Goal: Information Seeking & Learning: Learn about a topic

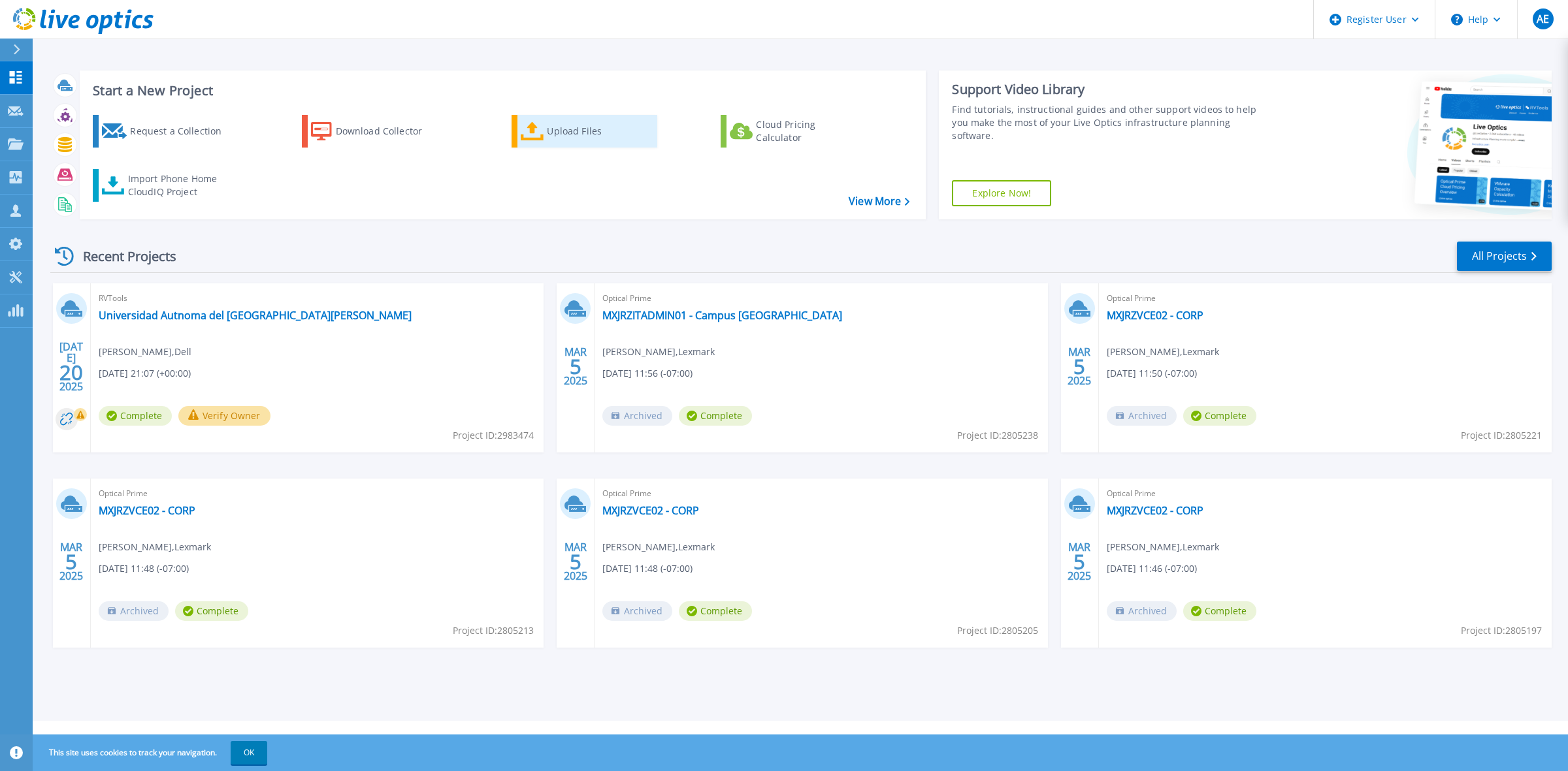
click at [566, 123] on div "Upload Files" at bounding box center [599, 131] width 105 height 26
click at [733, 309] on link "MXJRZITADMIN01 - Campus [GEOGRAPHIC_DATA]" at bounding box center [723, 316] width 240 height 13
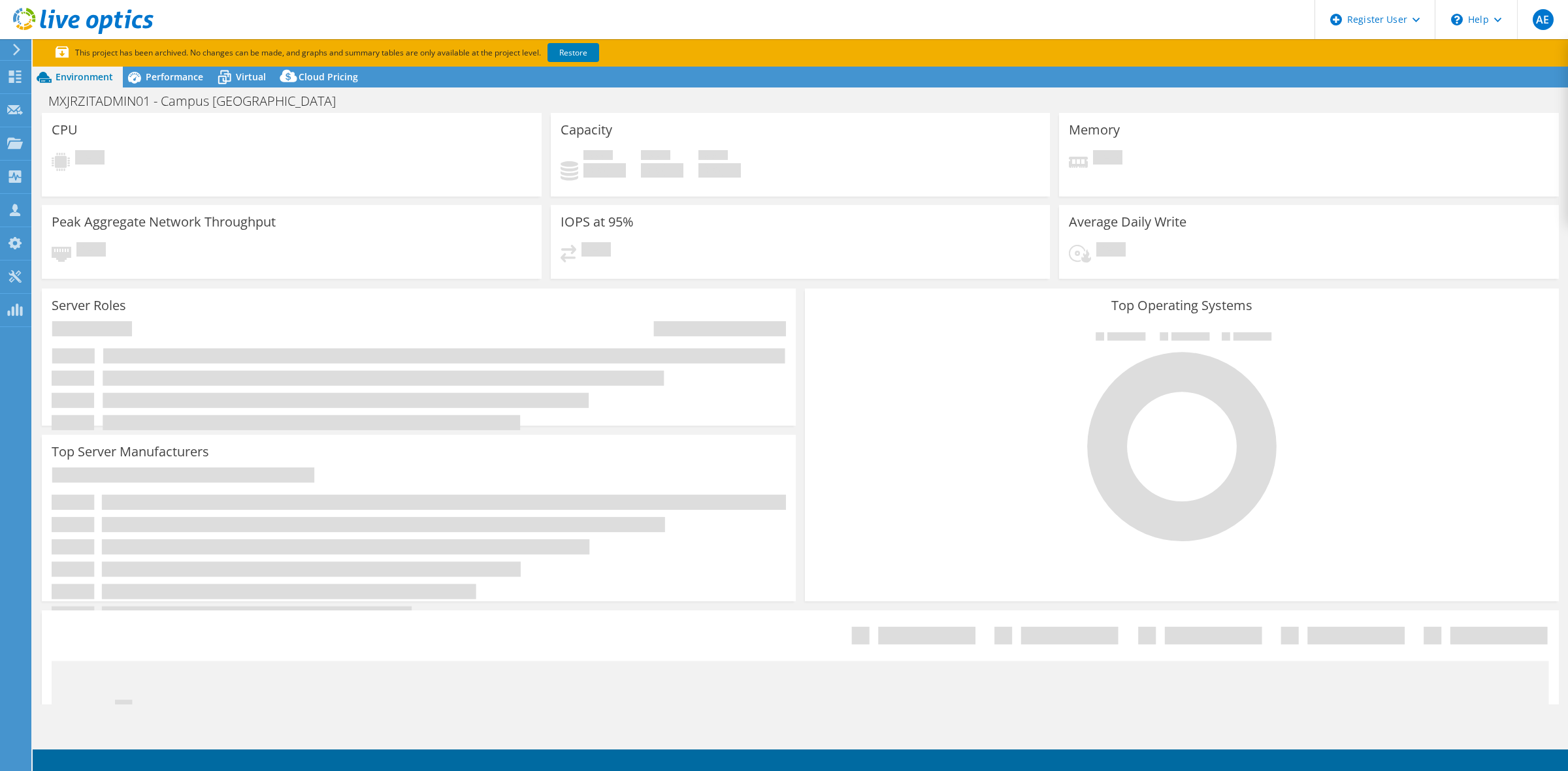
select select "USWest"
select select "USD"
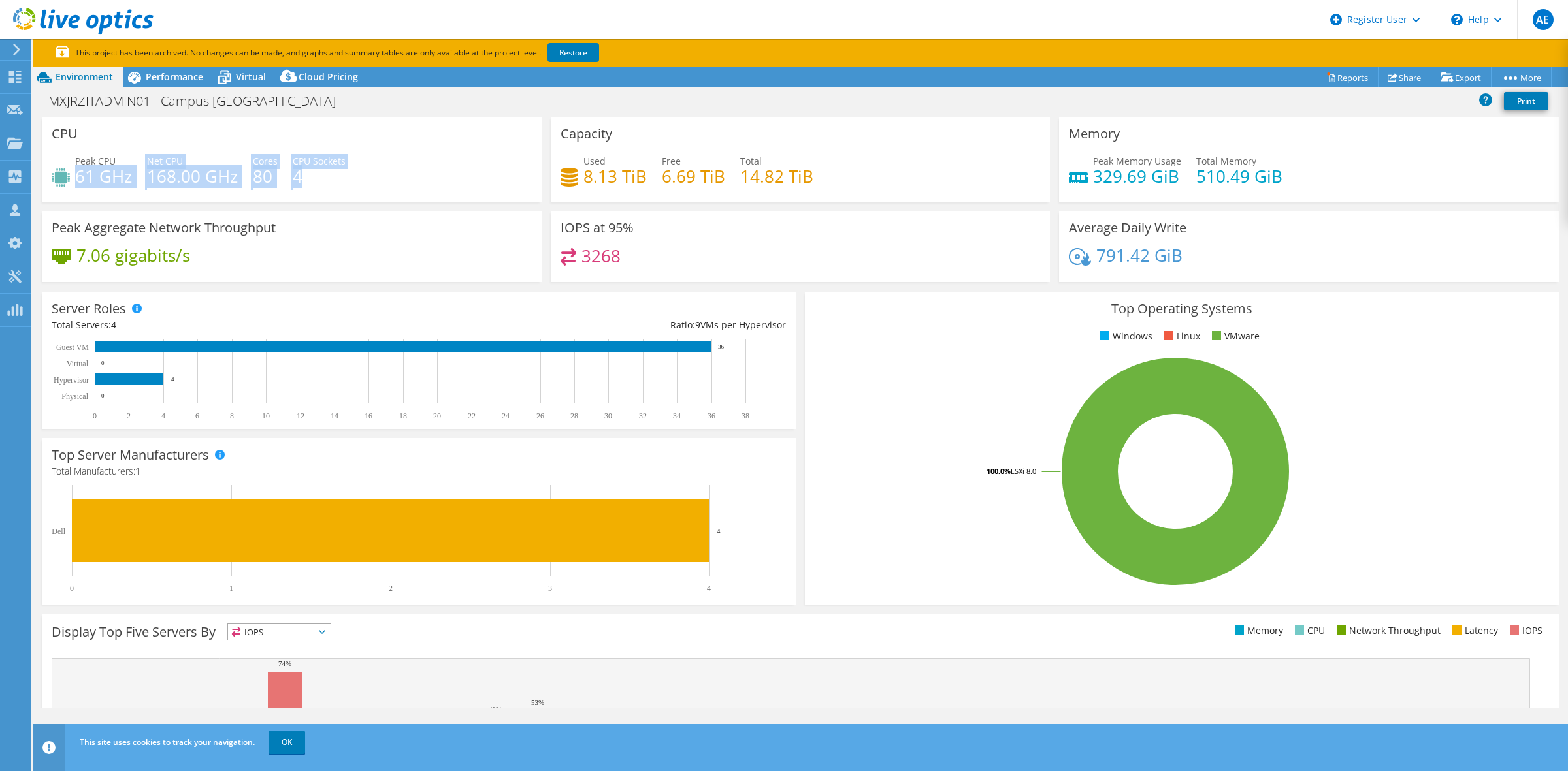
drag, startPoint x: 77, startPoint y: 177, endPoint x: 336, endPoint y: 184, distance: 259.1
click at [336, 184] on div "Peak CPU 61 GHz Net CPU 168.00 GHz Cores 80 CPU Sockets 4" at bounding box center [291, 175] width 480 height 42
click at [378, 175] on div "Peak CPU 61 GHz Net CPU 168.00 GHz Cores 80 CPU Sockets 4" at bounding box center [291, 175] width 480 height 42
drag, startPoint x: 79, startPoint y: 254, endPoint x: 235, endPoint y: 263, distance: 156.3
click at [235, 263] on div "7.06 gigabits/s" at bounding box center [291, 262] width 480 height 28
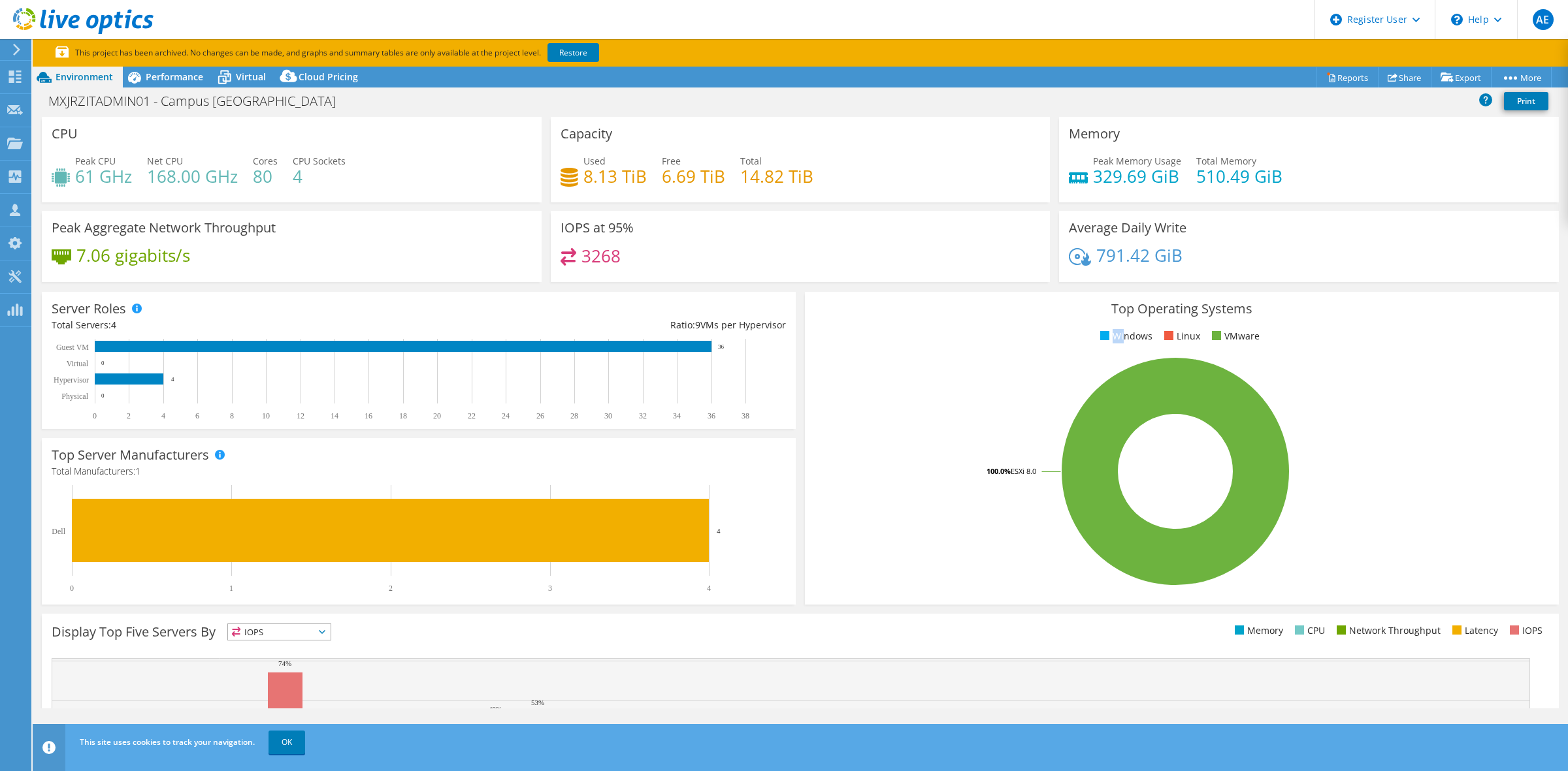
drag, startPoint x: 1092, startPoint y: 336, endPoint x: 1118, endPoint y: 338, distance: 26.1
click at [1118, 338] on li "Windows" at bounding box center [1125, 336] width 55 height 14
drag, startPoint x: 1279, startPoint y: 338, endPoint x: 1090, endPoint y: 336, distance: 189.0
click at [1090, 336] on ul "Windows Linux VMware" at bounding box center [1182, 336] width 735 height 15
click at [1297, 361] on rect at bounding box center [1176, 471] width 721 height 229
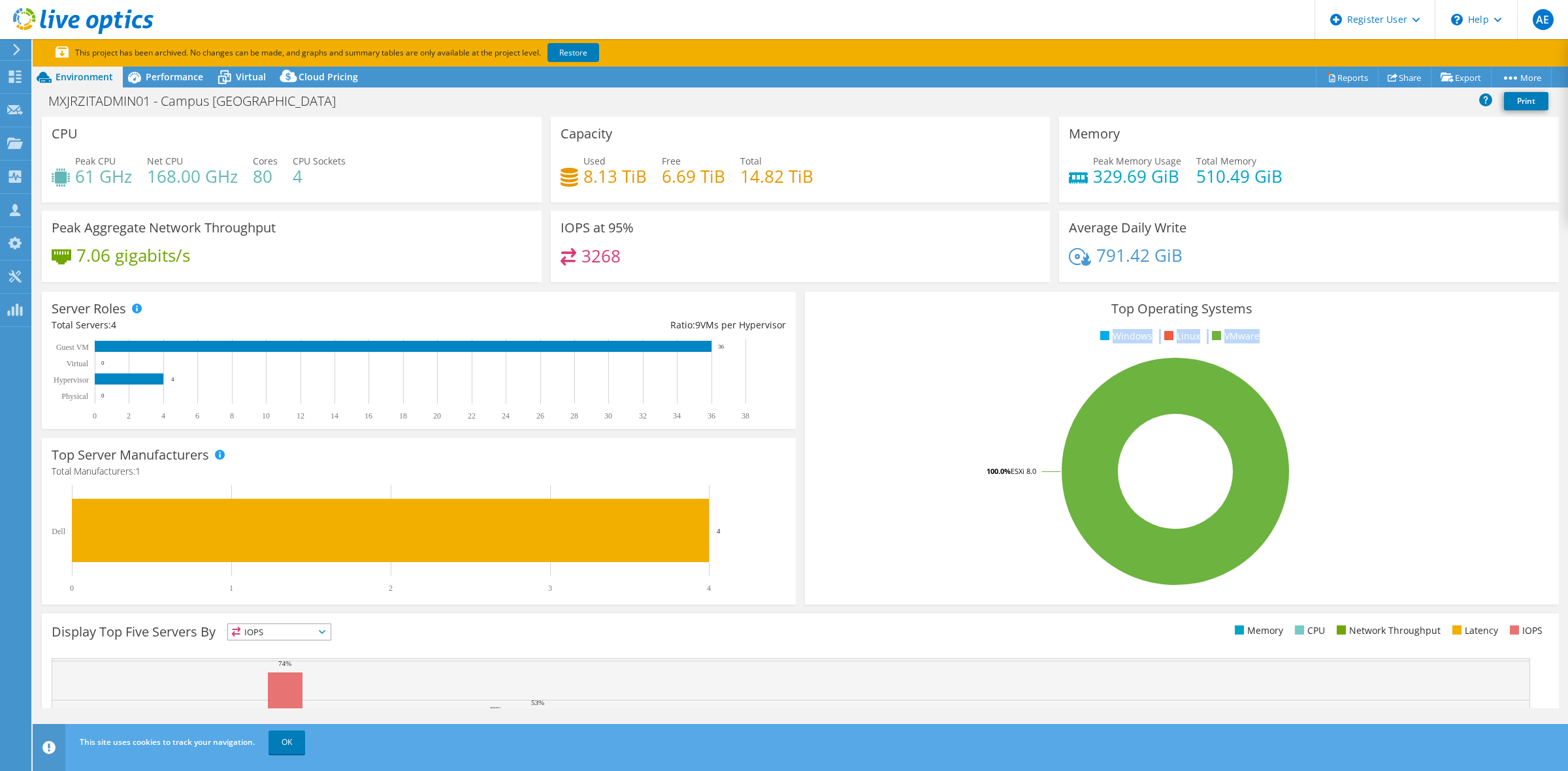
click at [1509, 412] on rect at bounding box center [1176, 471] width 721 height 229
click at [181, 79] on span "Performance" at bounding box center [174, 76] width 57 height 13
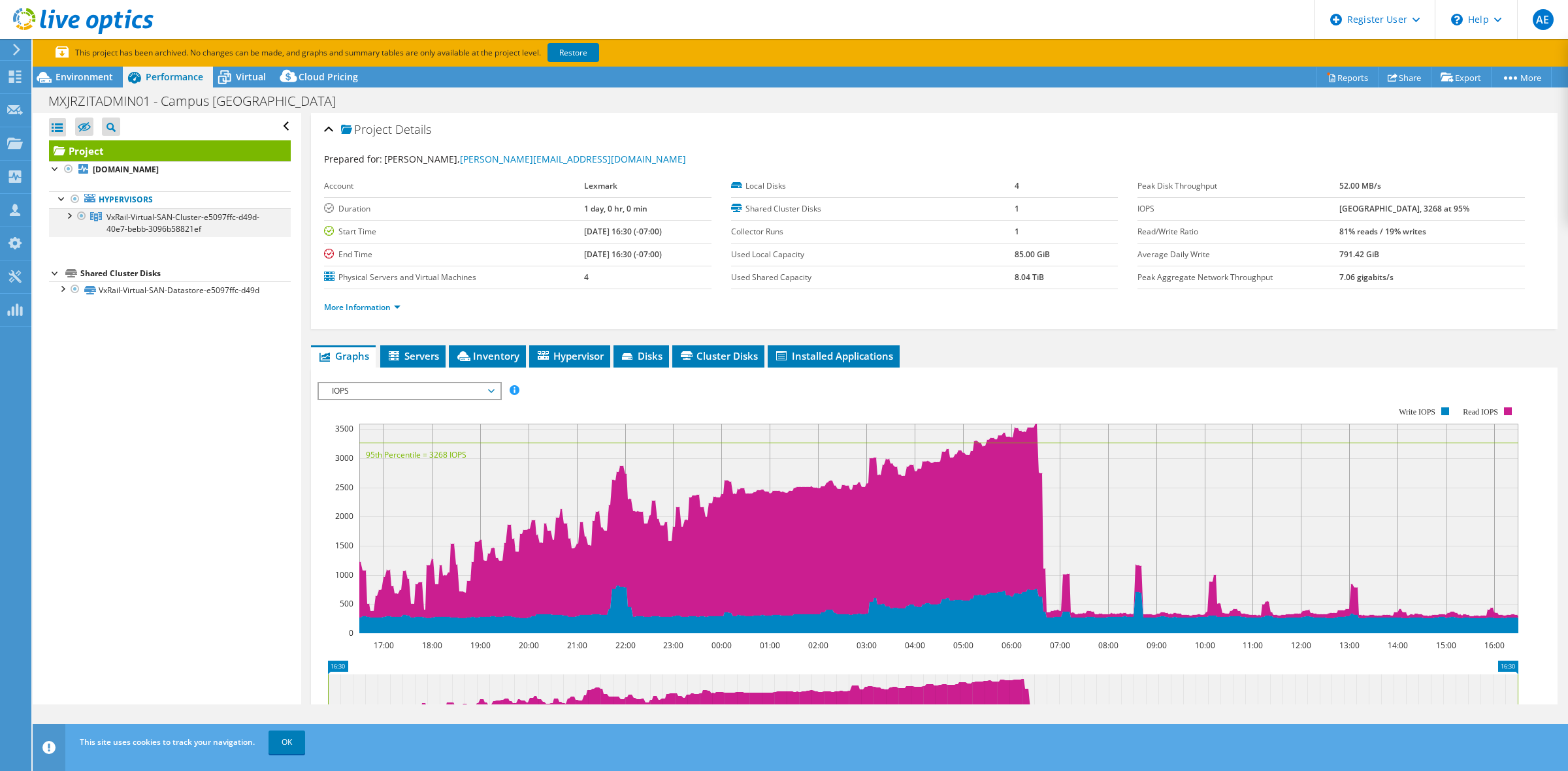
click at [66, 220] on div at bounding box center [69, 215] width 13 height 13
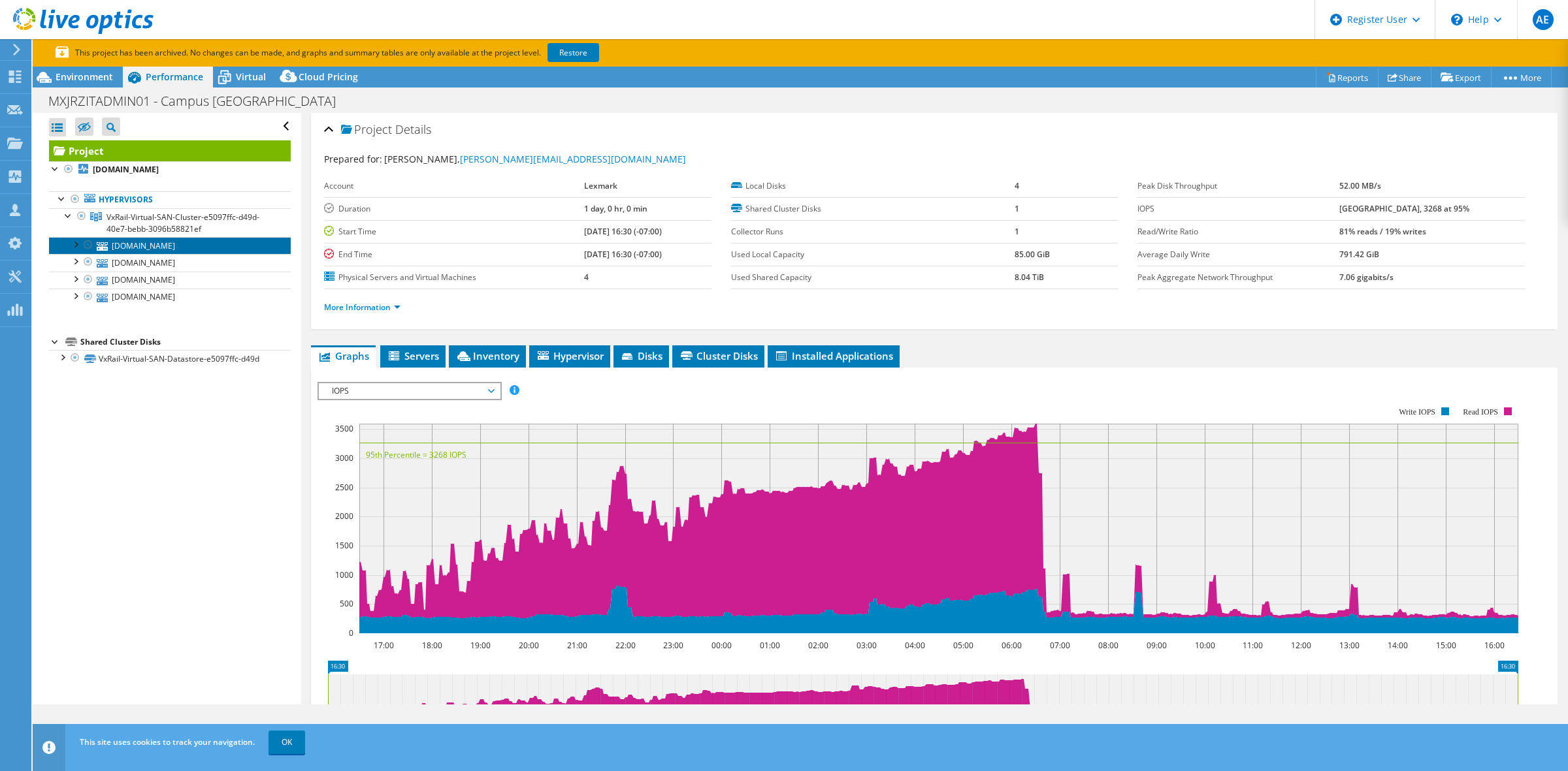
click at [145, 249] on link "[DOMAIN_NAME]" at bounding box center [169, 246] width 242 height 17
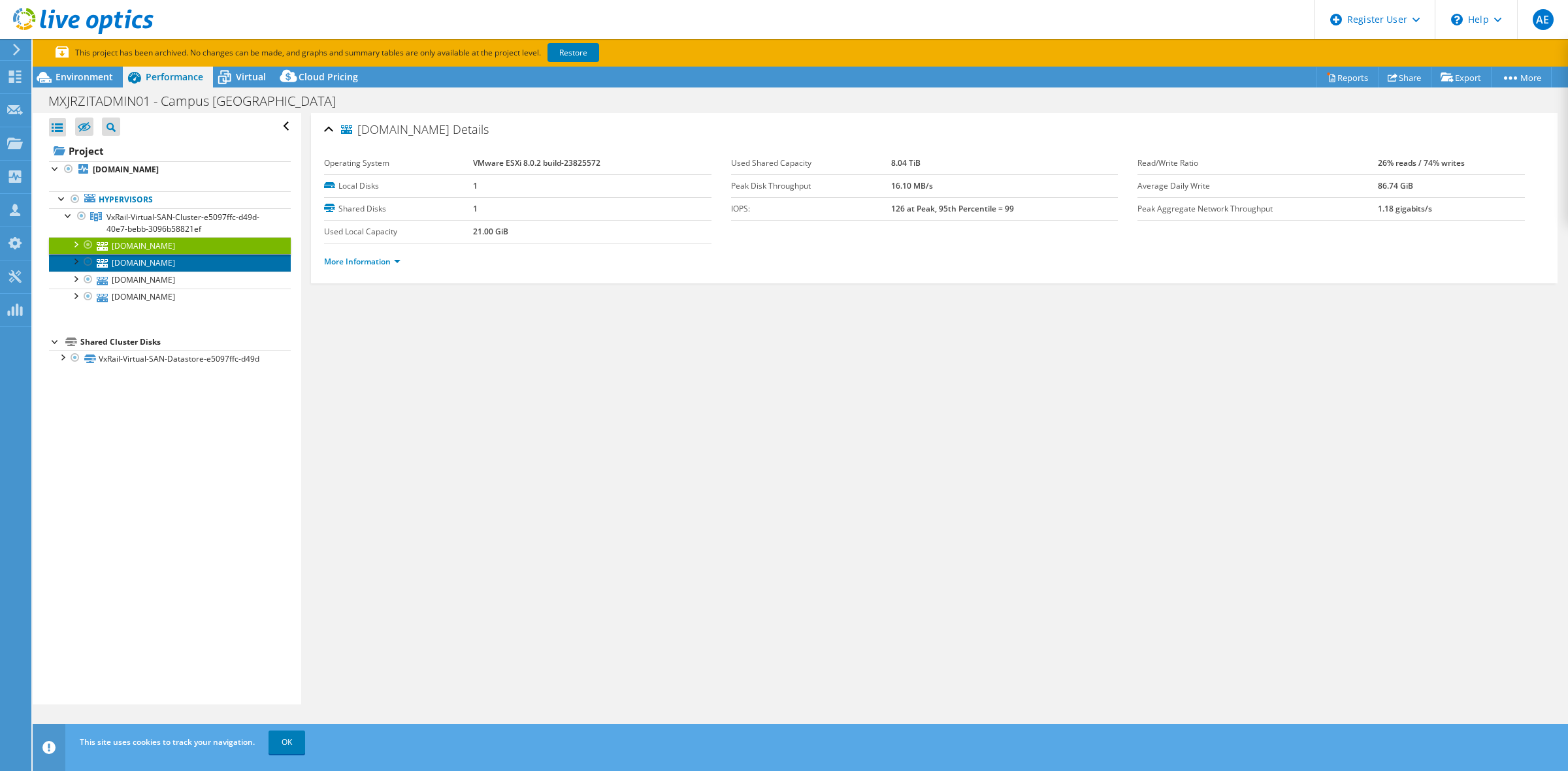
click at [155, 256] on link "[DOMAIN_NAME]" at bounding box center [169, 262] width 242 height 17
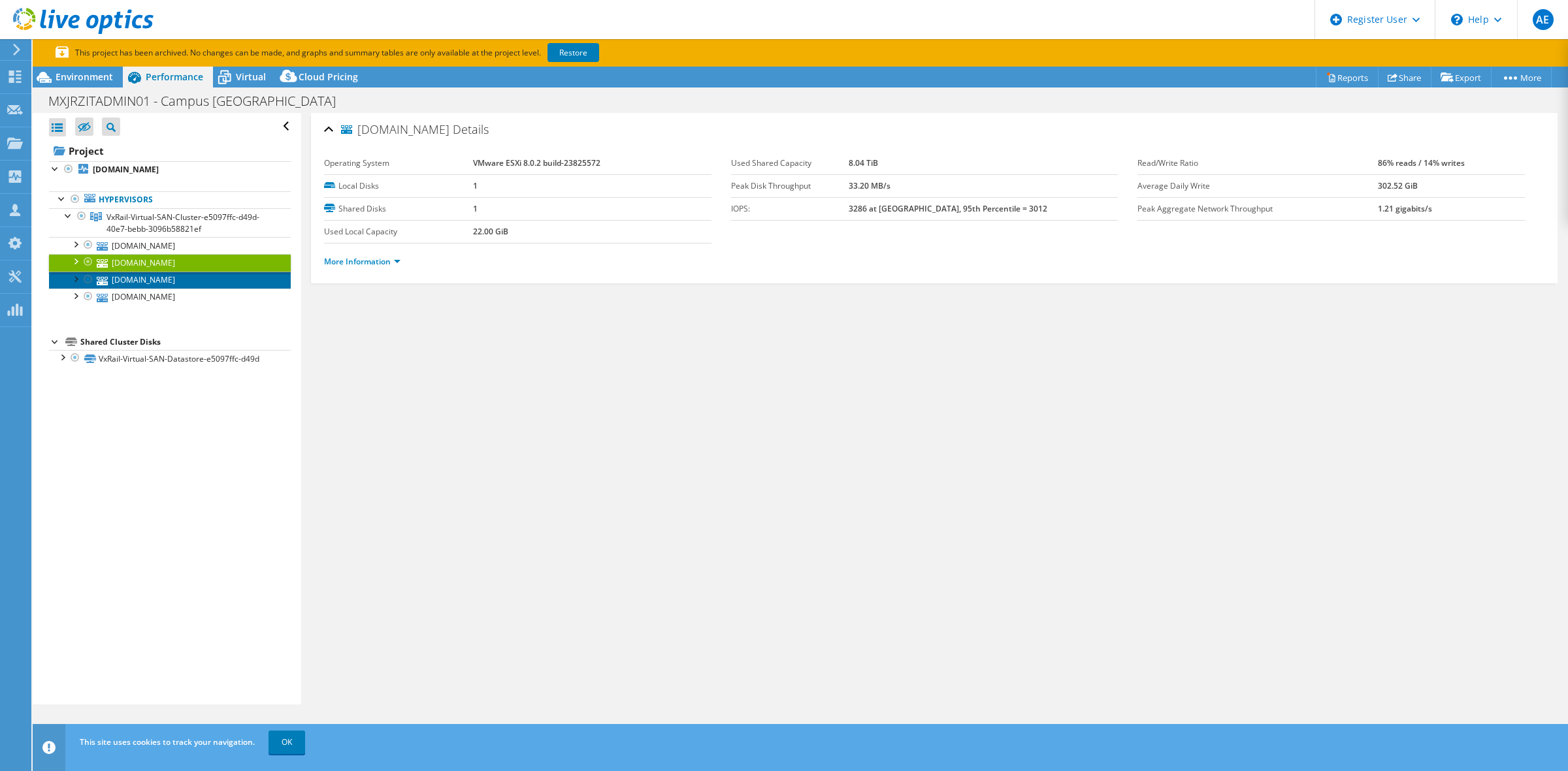
click at [156, 274] on link "[DOMAIN_NAME]" at bounding box center [169, 280] width 242 height 17
click at [139, 229] on span "VxRail-Virtual-SAN-Cluster-e5097ffc-d49d-40e7-bebb-3096b58821ef" at bounding box center [183, 223] width 153 height 23
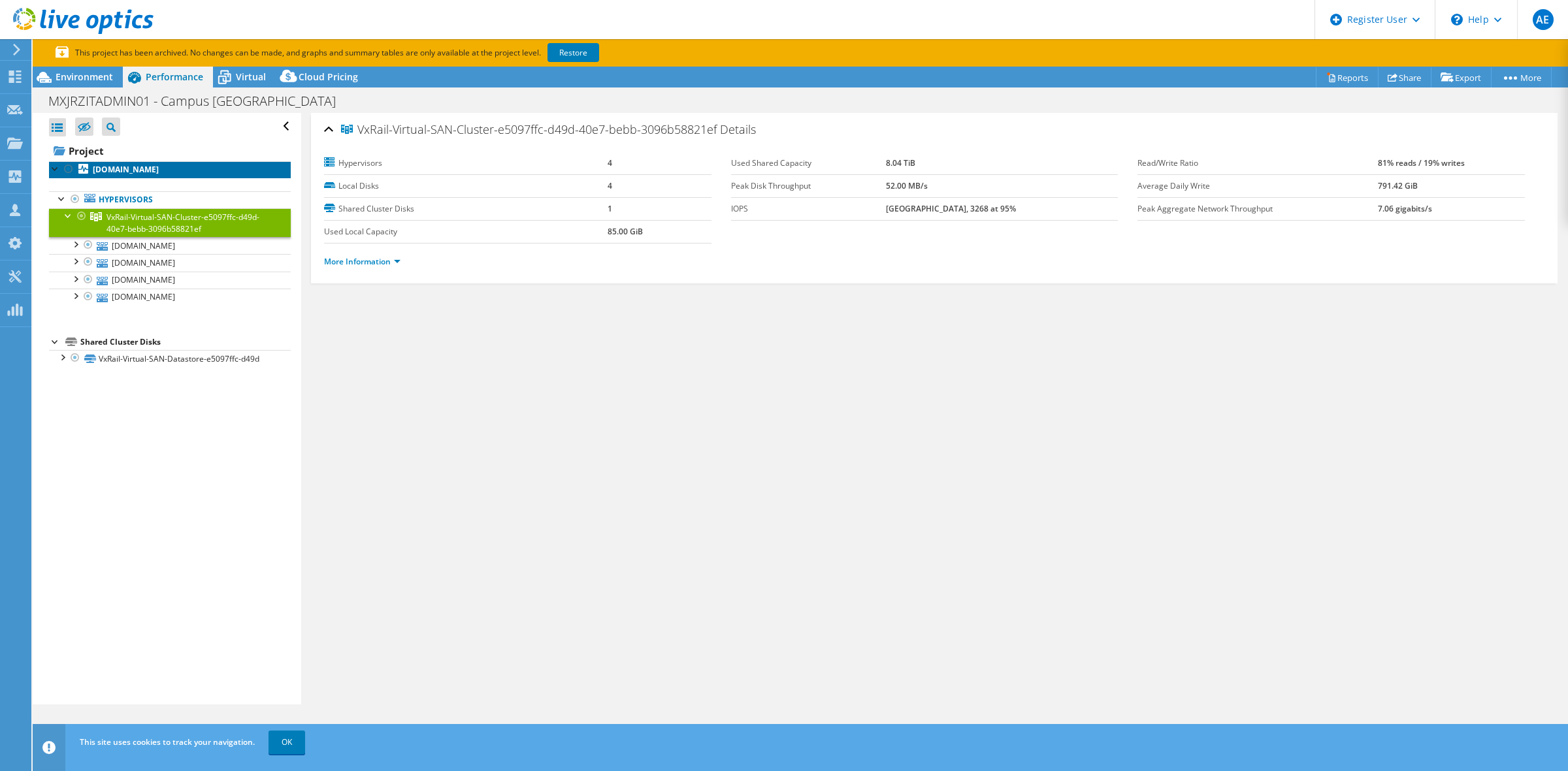
click at [172, 178] on link "[DOMAIN_NAME]" at bounding box center [169, 170] width 242 height 17
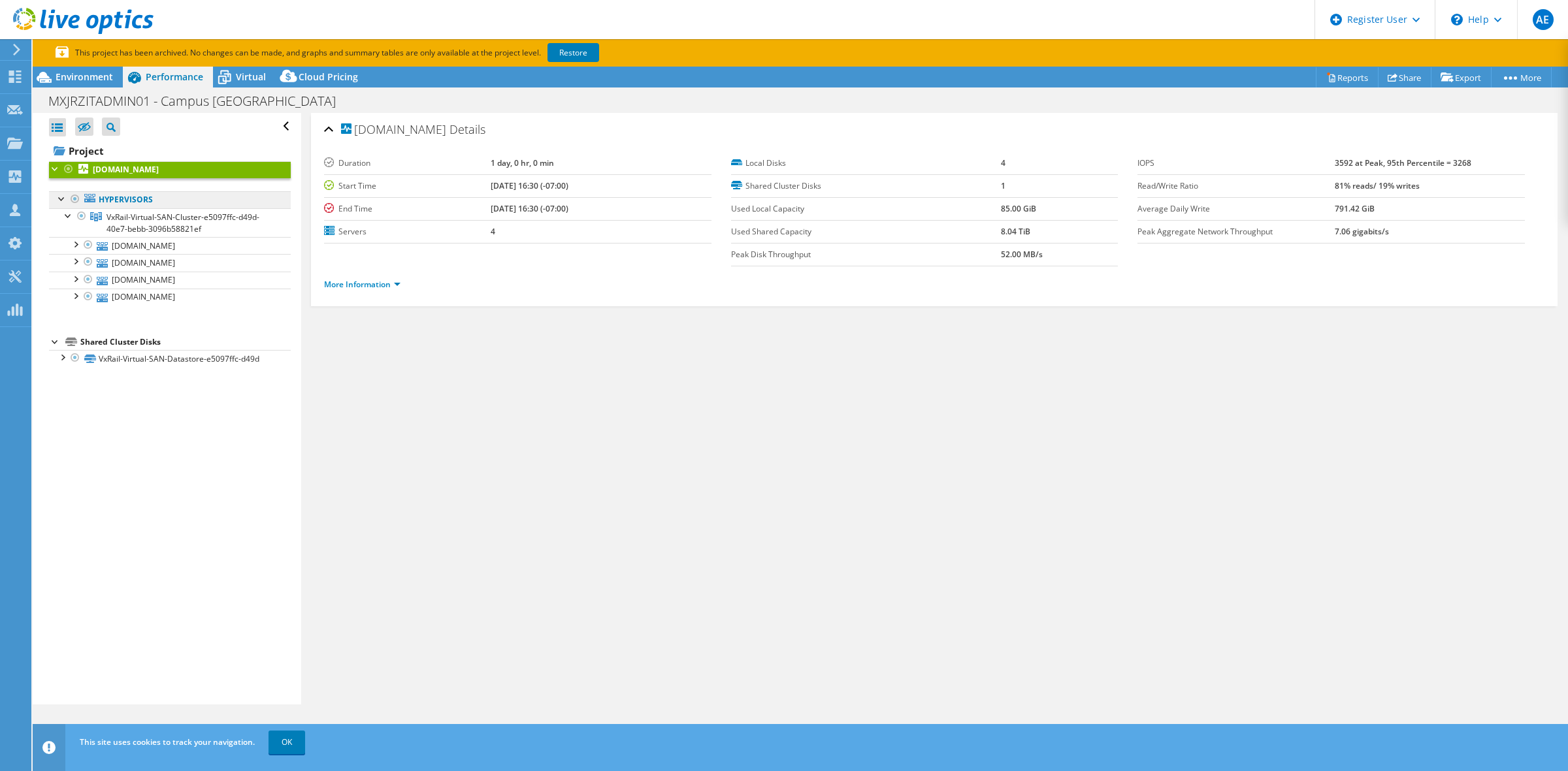
click at [103, 198] on link "Hypervisors" at bounding box center [169, 200] width 242 height 17
click at [126, 225] on span "VxRail-Virtual-SAN-Cluster-e5097ffc-d49d-40e7-bebb-3096b58821ef" at bounding box center [183, 223] width 153 height 23
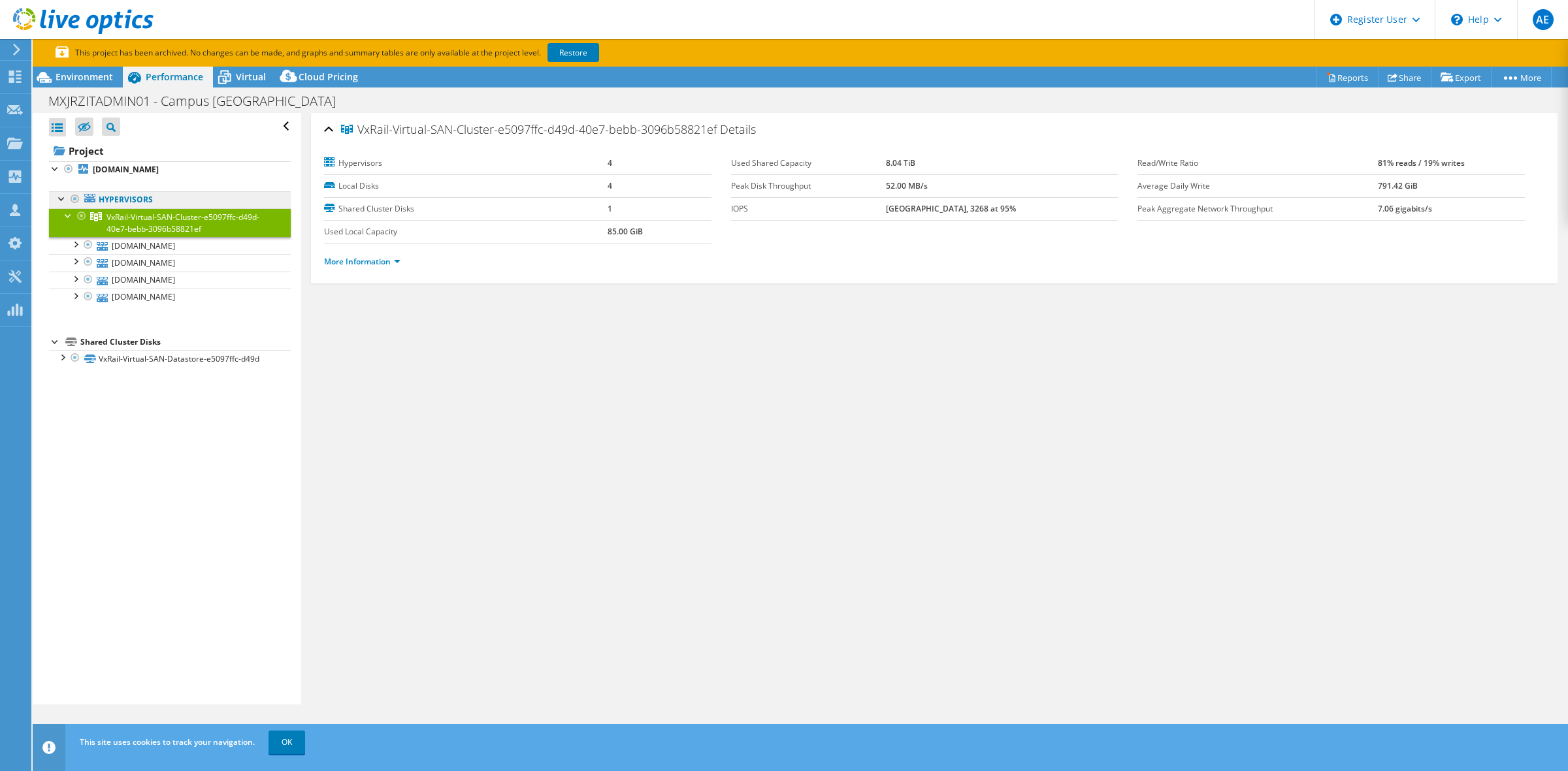
click at [109, 201] on link "Hypervisors" at bounding box center [169, 200] width 242 height 17
click at [252, 72] on span "Virtual" at bounding box center [251, 76] width 30 height 13
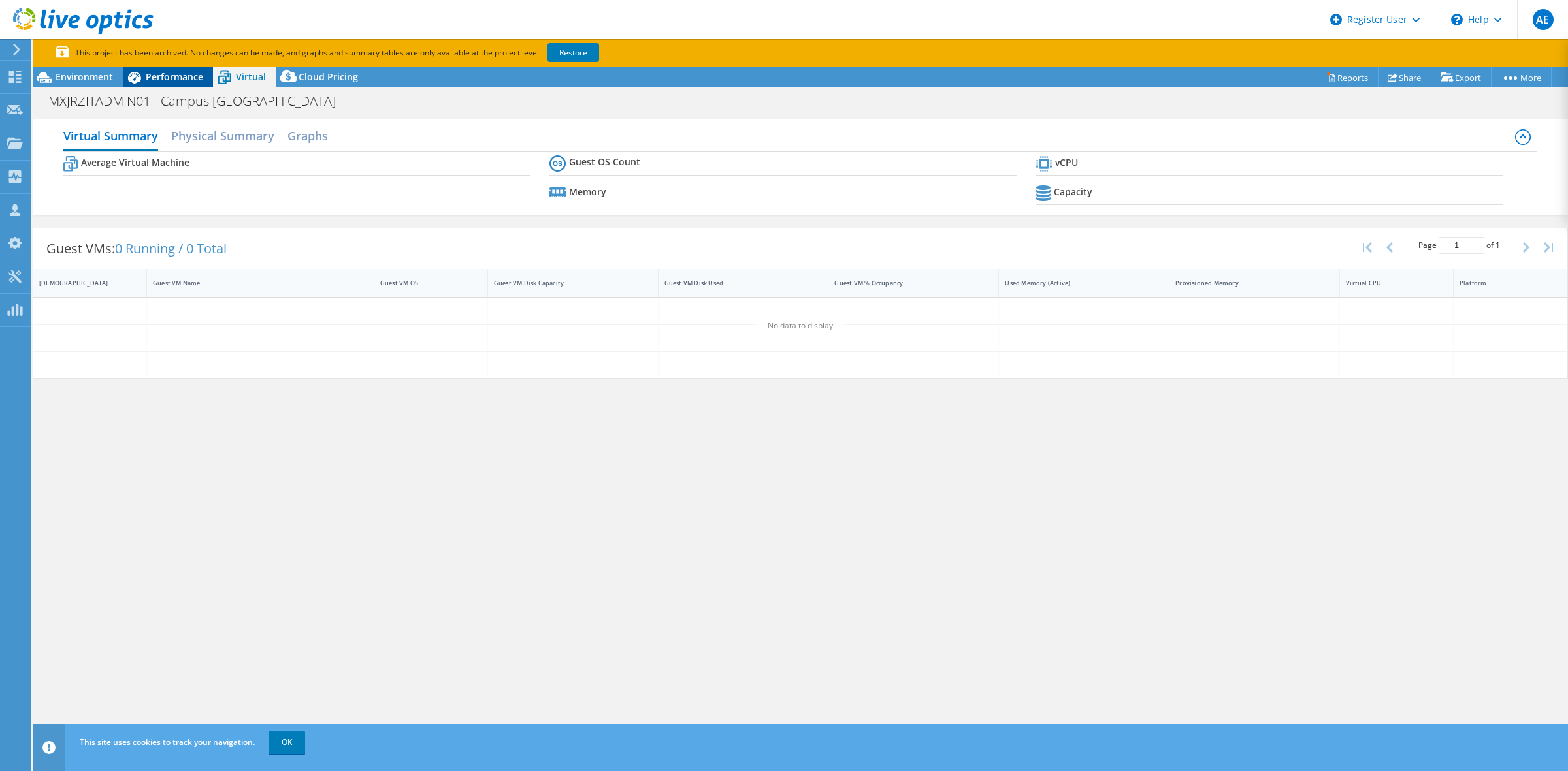
click at [177, 76] on span "Performance" at bounding box center [174, 76] width 57 height 13
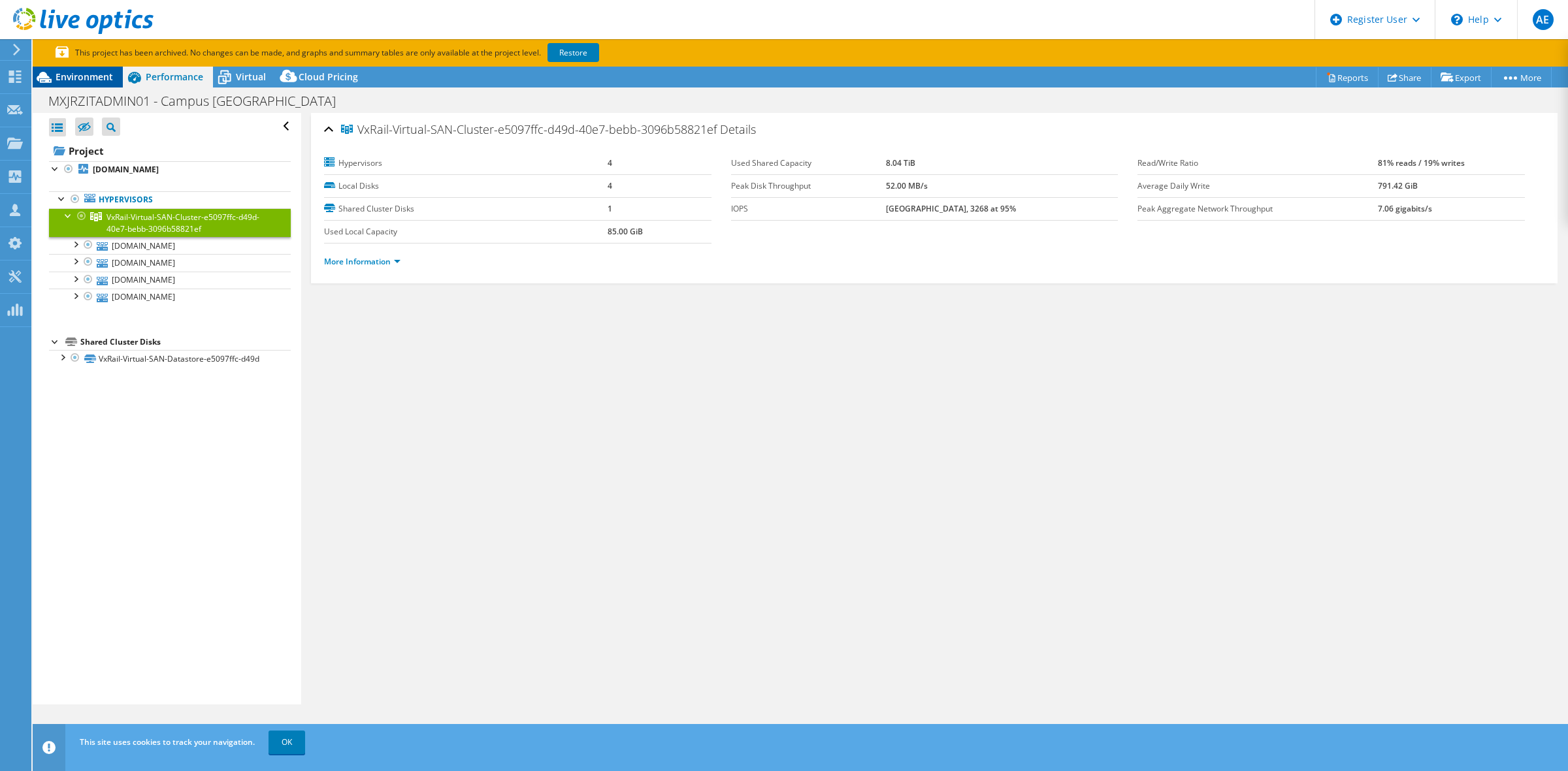
click at [67, 72] on span "Environment" at bounding box center [84, 76] width 57 height 13
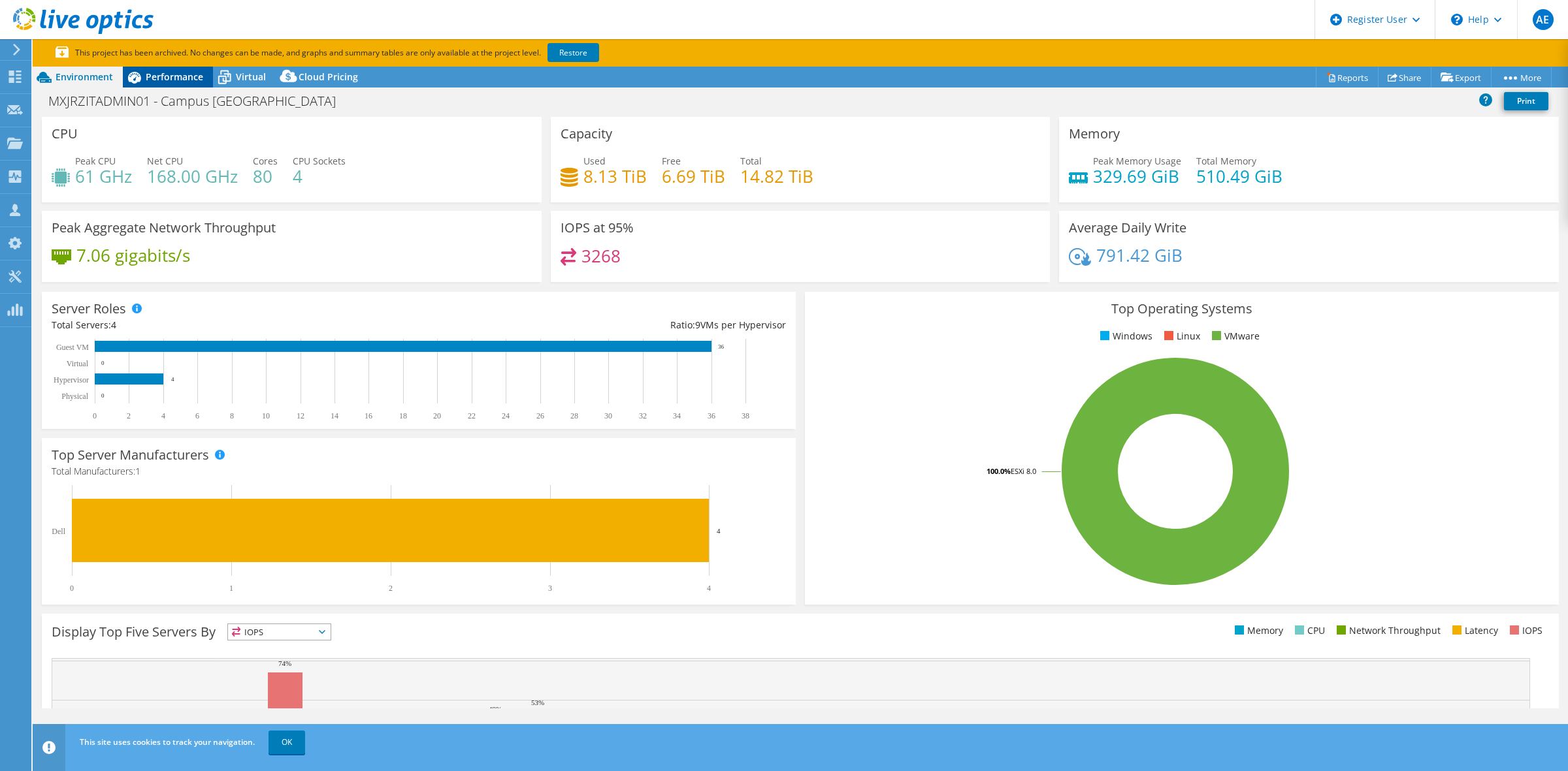
click at [139, 73] on icon at bounding box center [134, 77] width 23 height 23
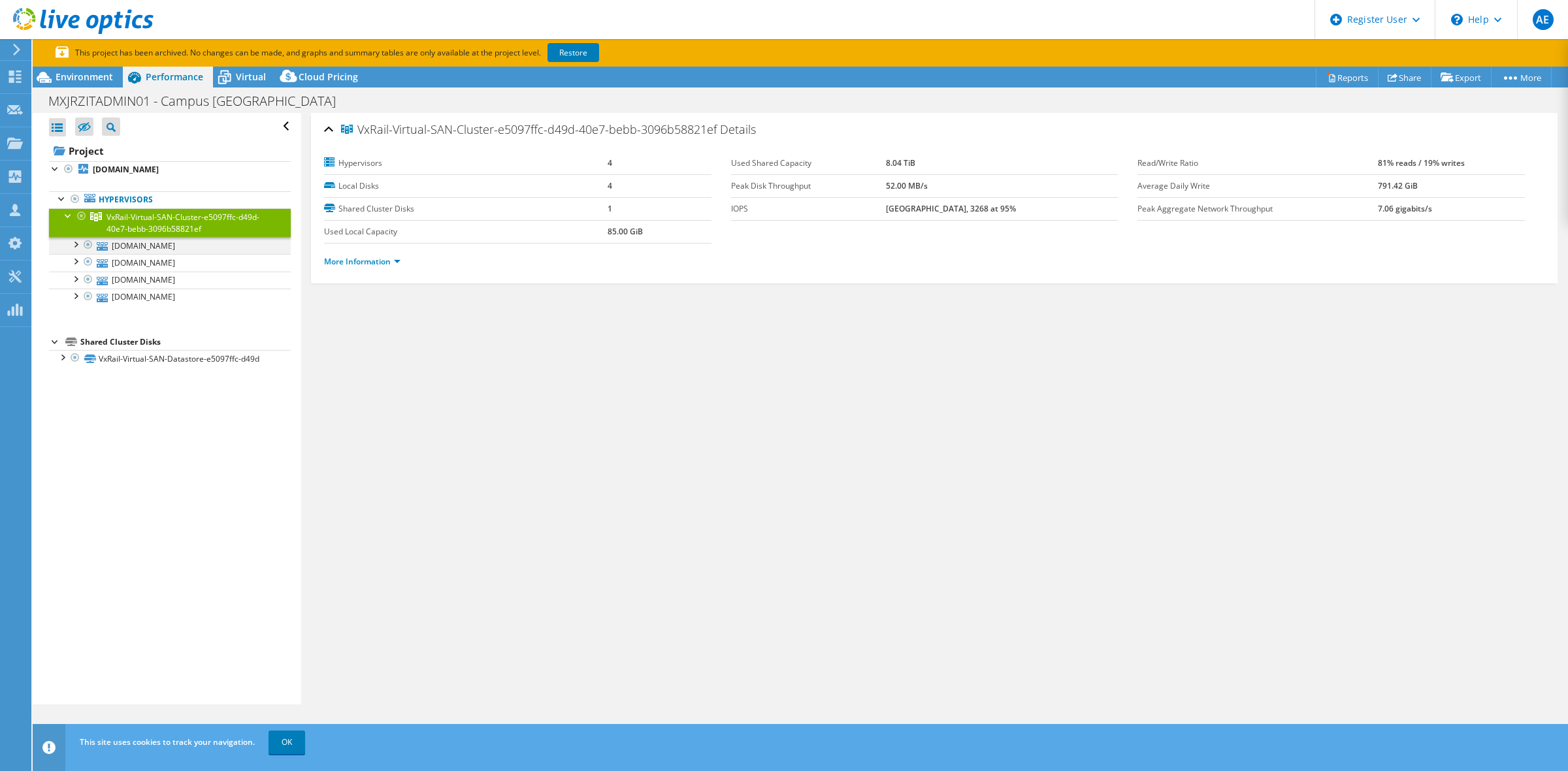
click at [80, 243] on div at bounding box center [75, 244] width 13 height 13
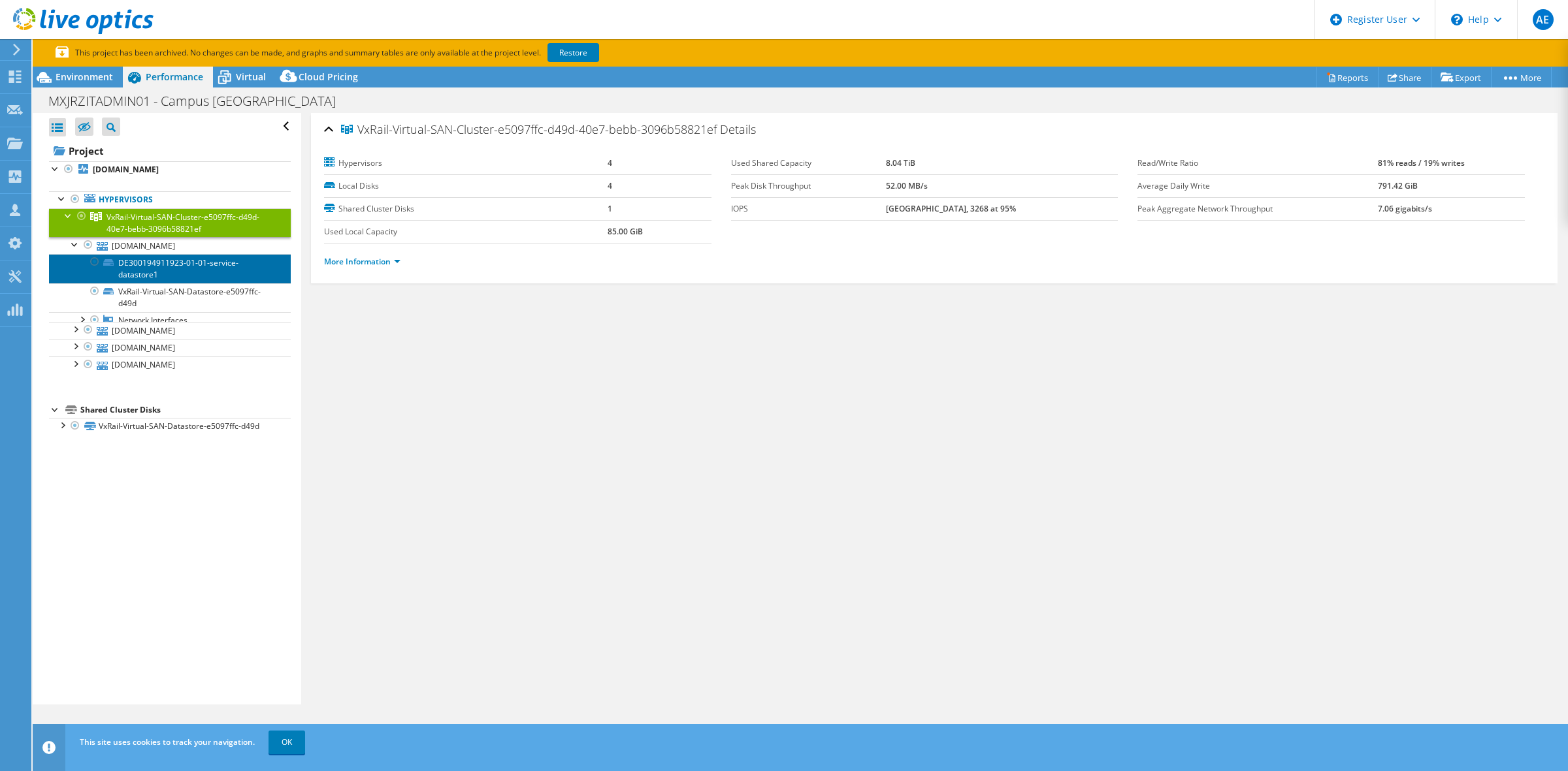
click at [168, 262] on link "DE300194911923-01-01-service-datastore1" at bounding box center [169, 268] width 242 height 29
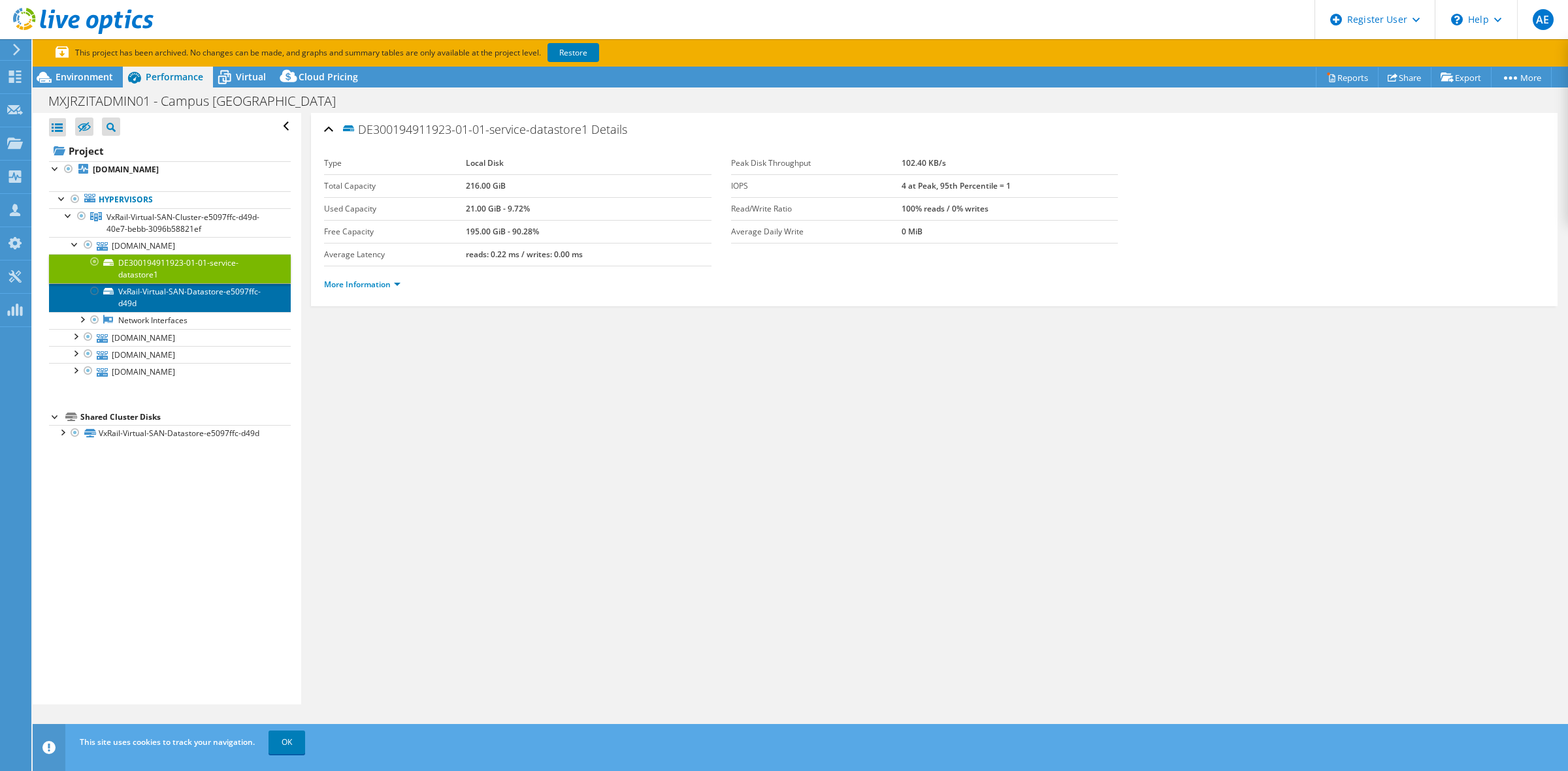
click at [177, 292] on link "VxRail-Virtual-SAN-Datastore-e5097ffc-d49d" at bounding box center [169, 298] width 242 height 29
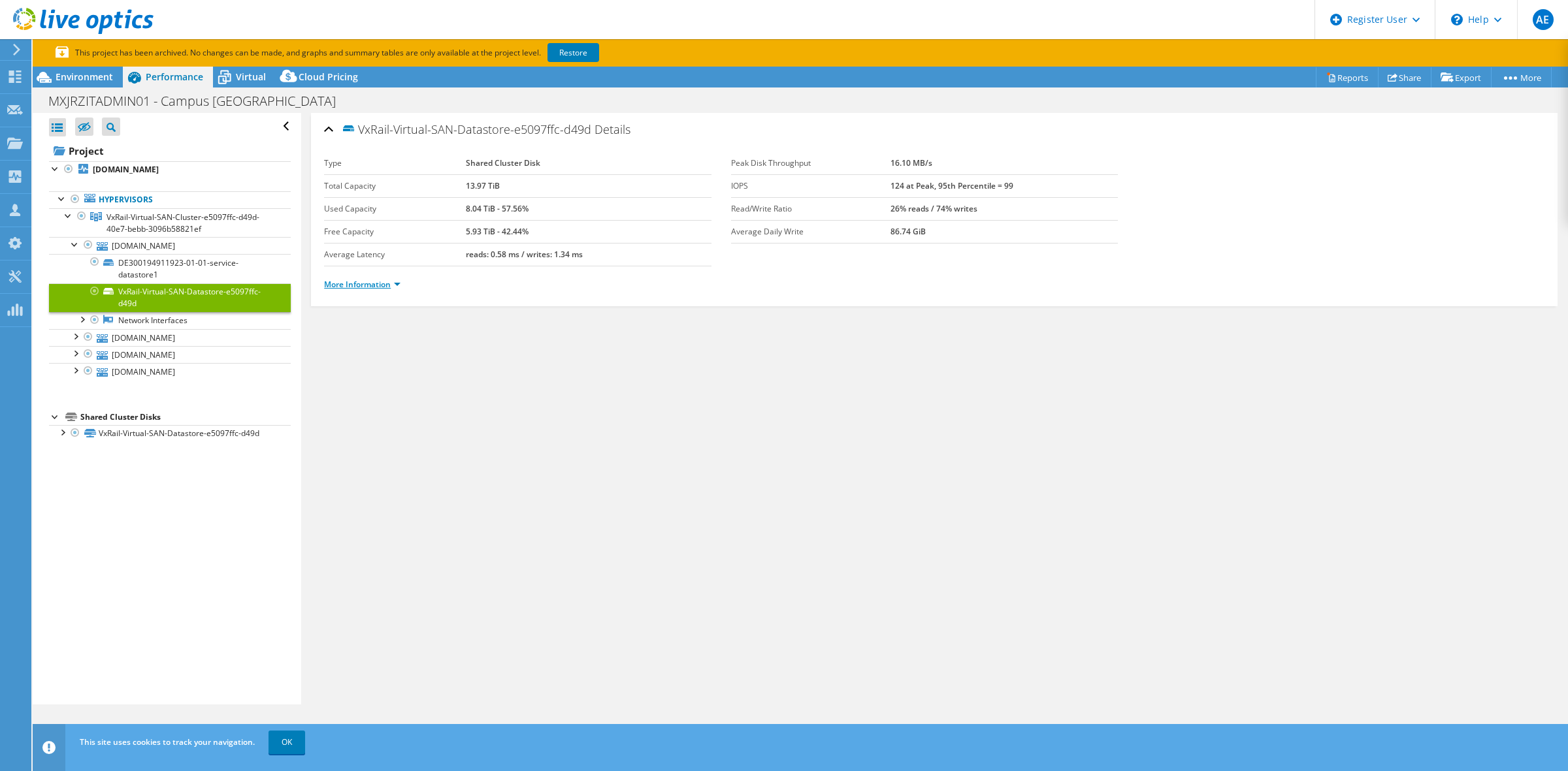
click at [382, 282] on link "More Information" at bounding box center [363, 284] width 76 height 11
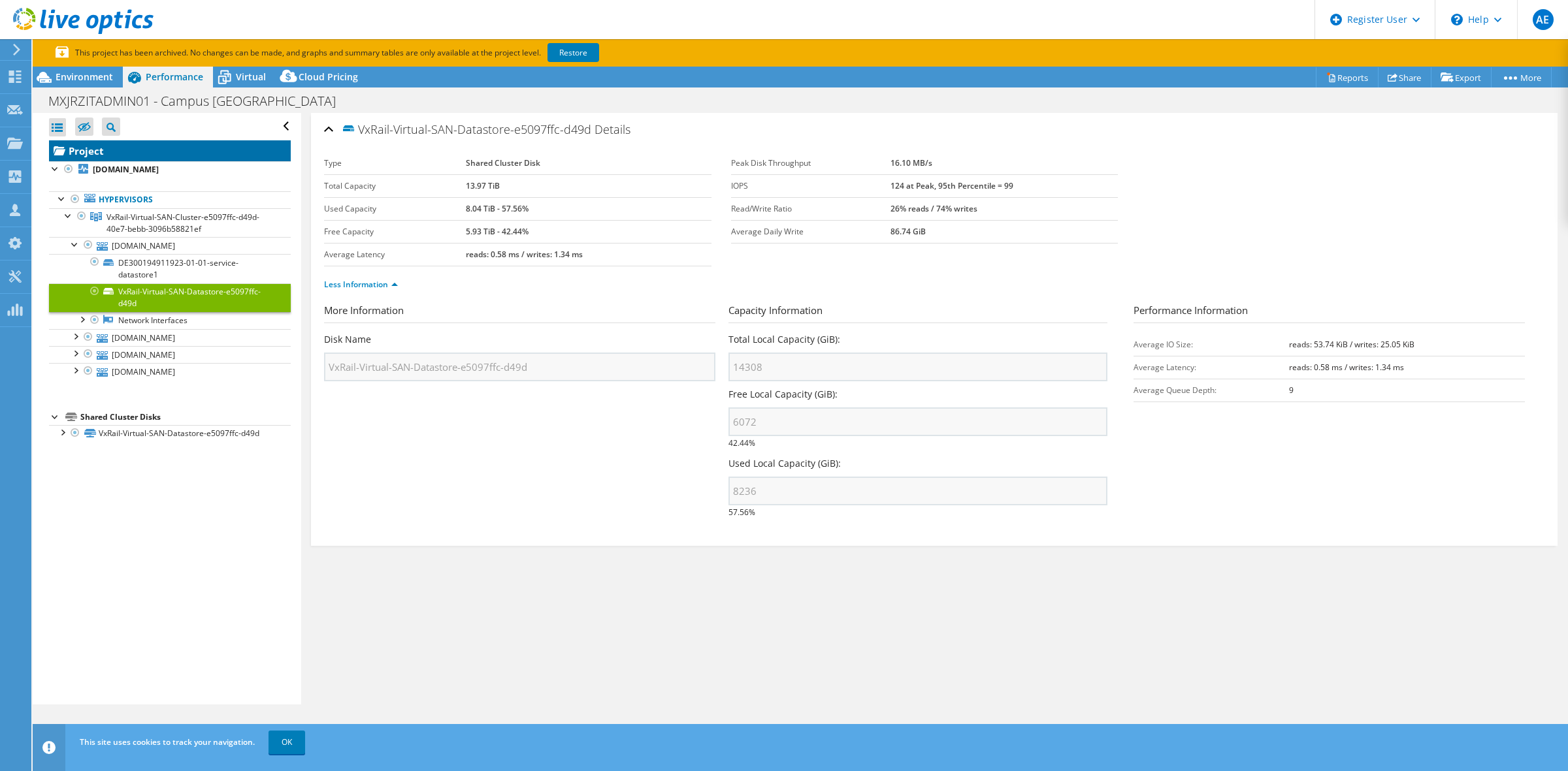
click at [159, 148] on link "Project" at bounding box center [169, 151] width 242 height 21
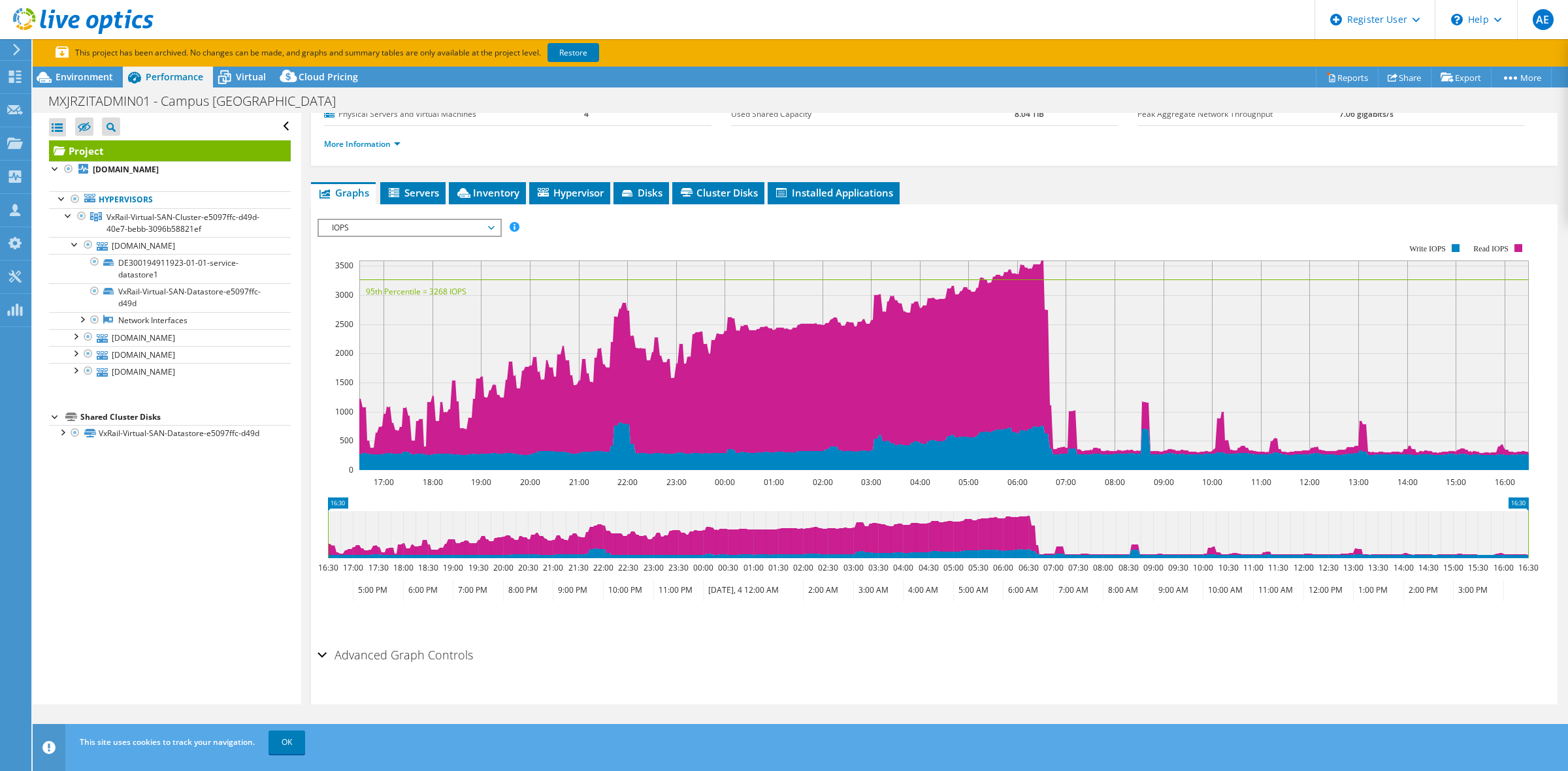
scroll to position [190, 0]
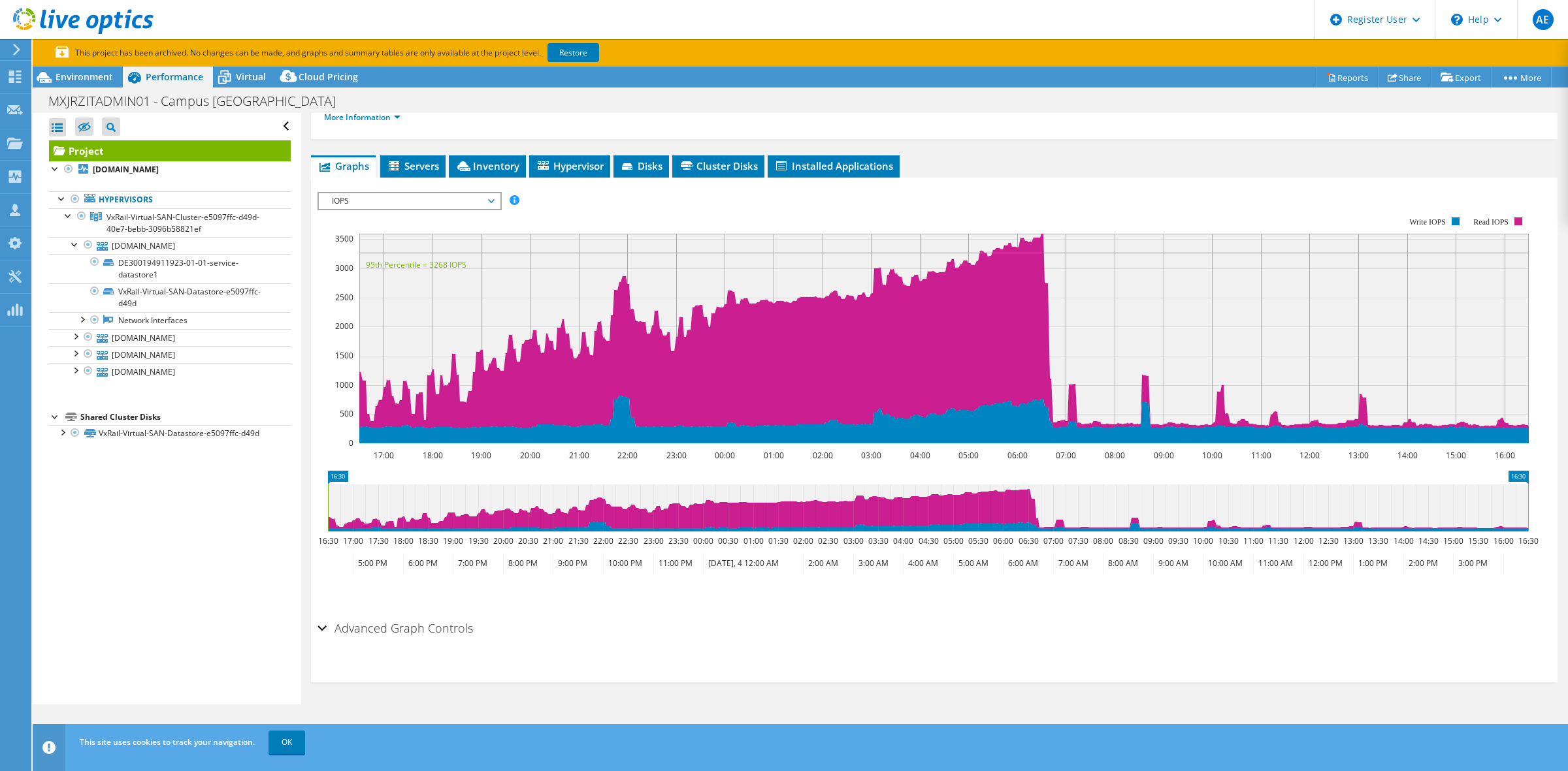
click at [20, 50] on icon at bounding box center [16, 49] width 10 height 12
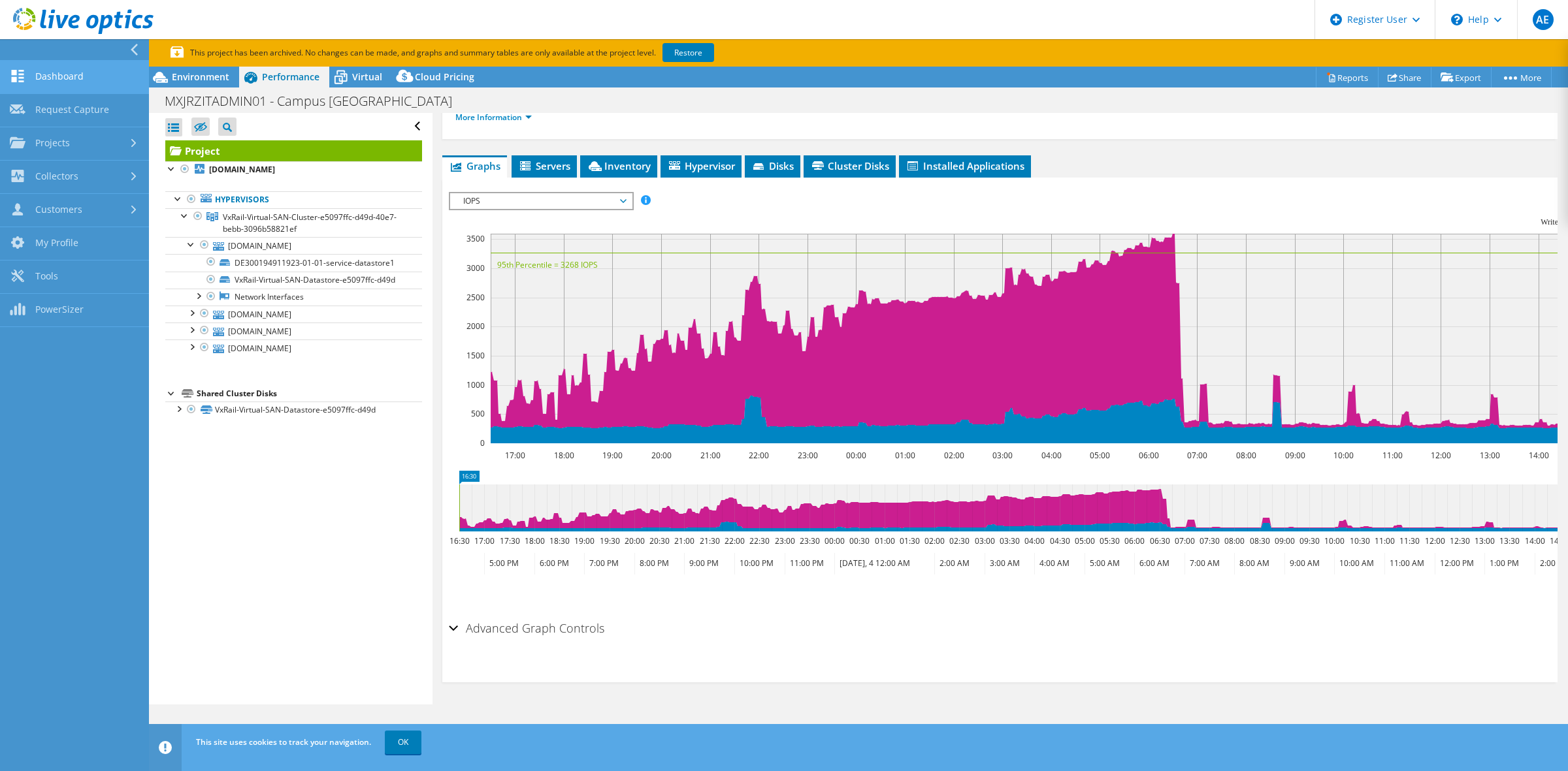
click at [77, 73] on link "Dashboard" at bounding box center [75, 77] width 149 height 34
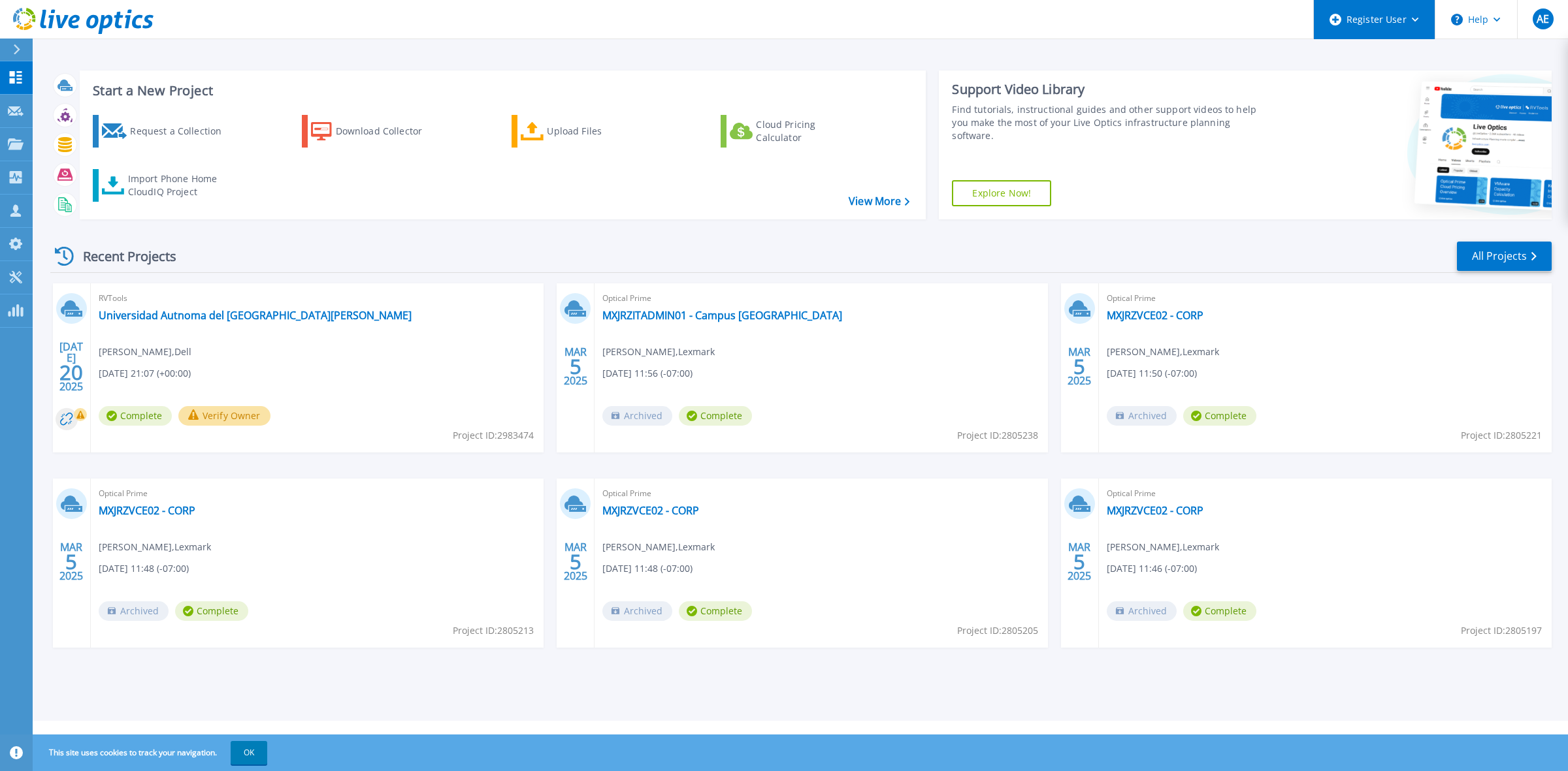
click at [1412, 27] on div "Register User" at bounding box center [1374, 19] width 121 height 39
click at [1491, 246] on link "All Projects" at bounding box center [1505, 256] width 95 height 30
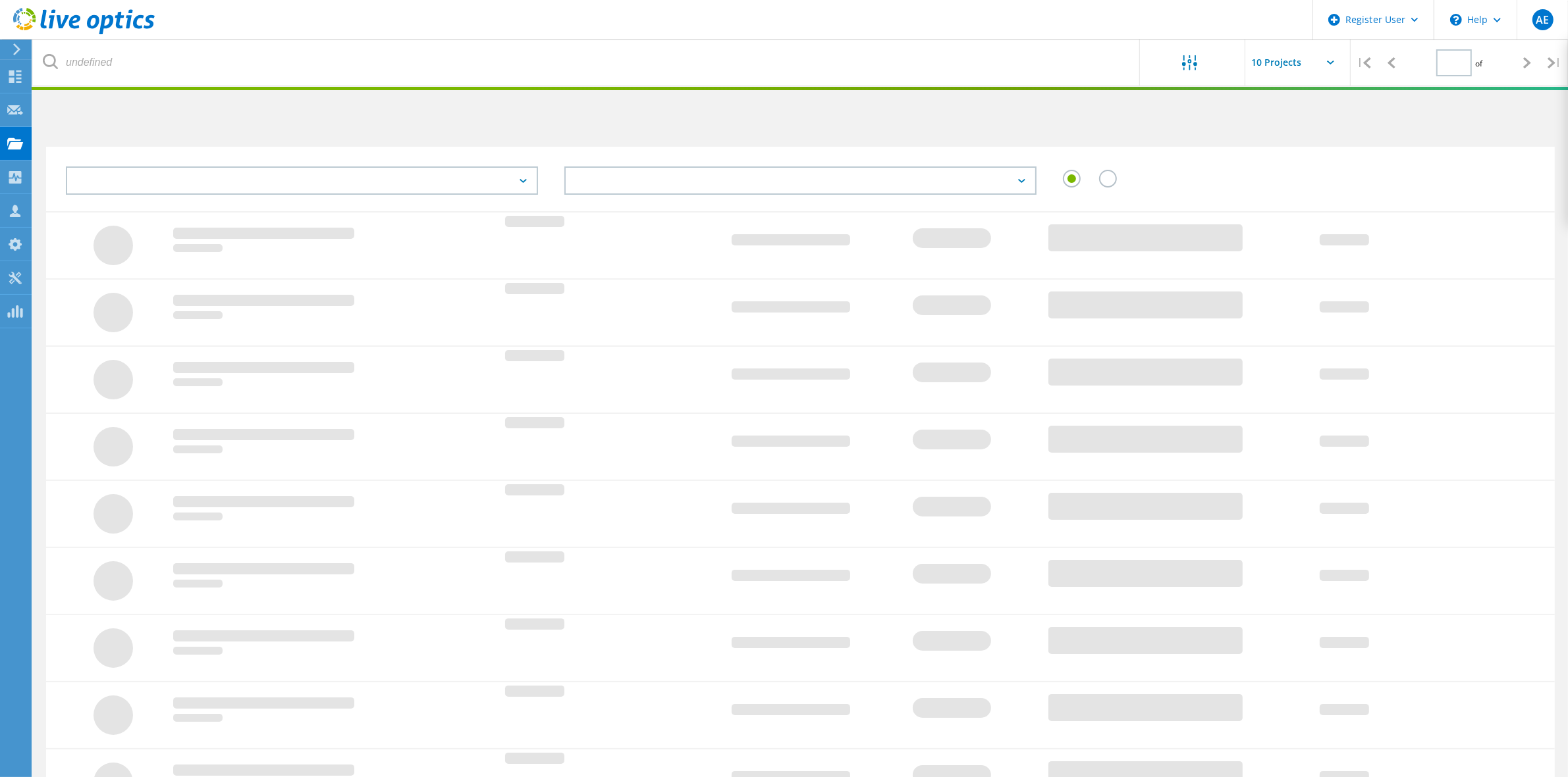
type input "1"
